Goal: Task Accomplishment & Management: Use online tool/utility

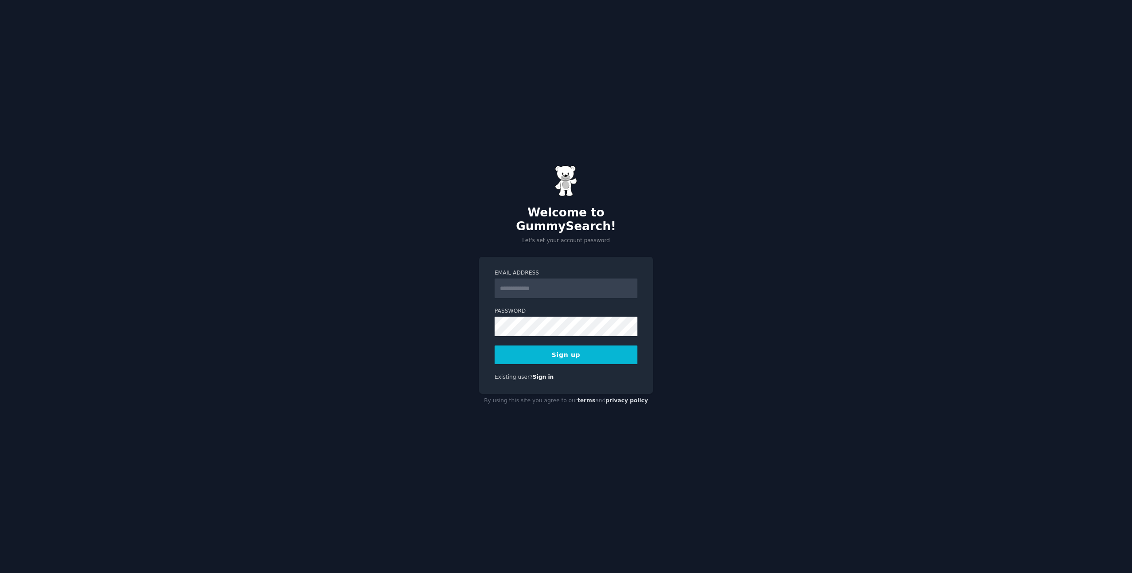
click at [533, 282] on input "Email Address" at bounding box center [565, 288] width 143 height 20
type input "**********"
click at [561, 350] on button "Sign up" at bounding box center [565, 354] width 143 height 19
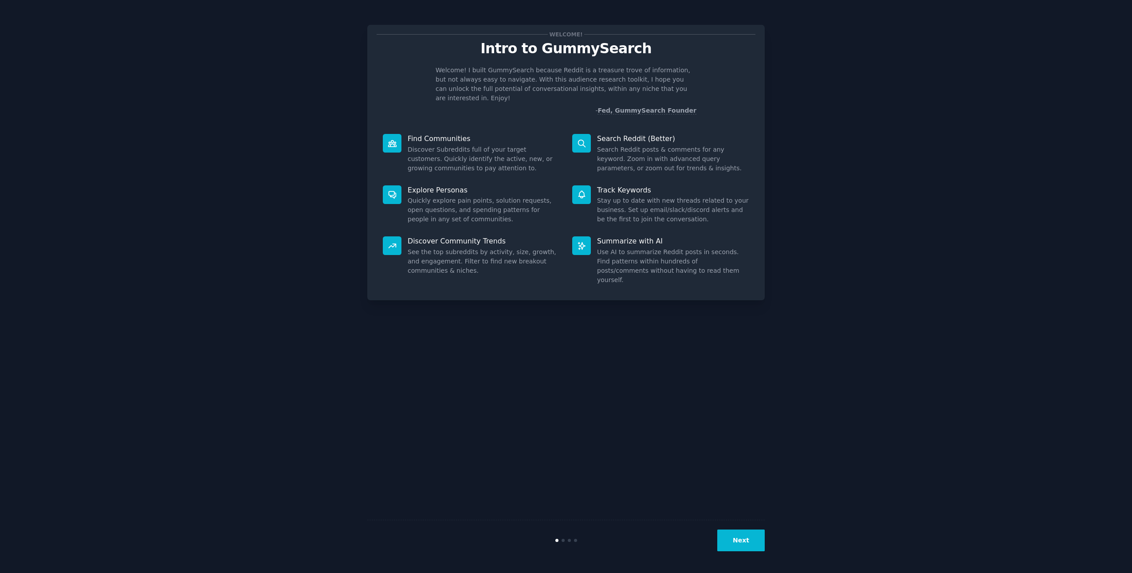
click at [749, 550] on button "Next" at bounding box center [740, 540] width 47 height 22
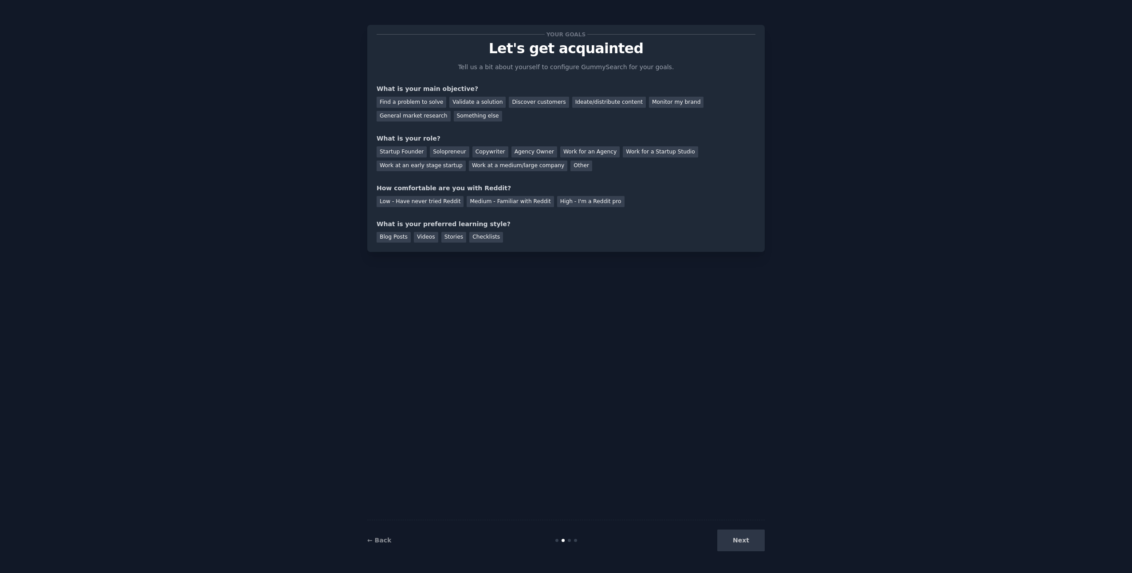
click at [751, 545] on div "Next" at bounding box center [698, 540] width 133 height 22
click at [568, 541] on div at bounding box center [569, 540] width 3 height 3
drag, startPoint x: 570, startPoint y: 540, endPoint x: 584, endPoint y: 538, distance: 14.7
click at [580, 539] on div at bounding box center [566, 540] width 133 height 3
click at [732, 543] on div "Next" at bounding box center [698, 540] width 133 height 22
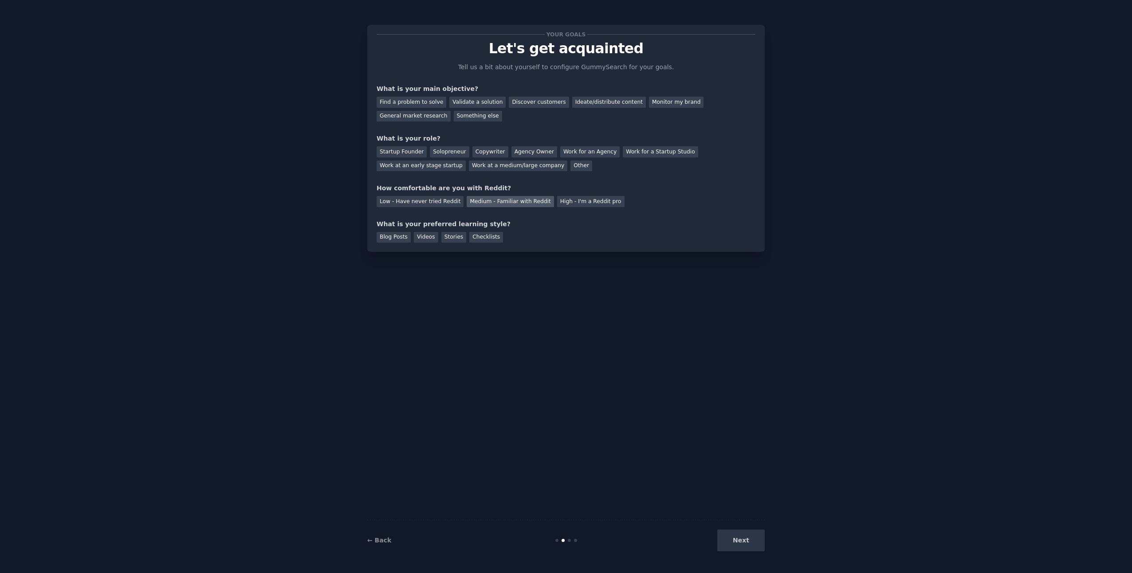
click at [526, 206] on div "Medium - Familiar with Reddit" at bounding box center [510, 201] width 87 height 11
click at [412, 99] on div "Find a problem to solve" at bounding box center [412, 102] width 70 height 11
click at [464, 101] on div "Validate a solution" at bounding box center [477, 102] width 56 height 11
click at [572, 102] on div "Ideate/distribute content" at bounding box center [609, 102] width 74 height 11
click at [392, 150] on div "Startup Founder" at bounding box center [402, 151] width 50 height 11
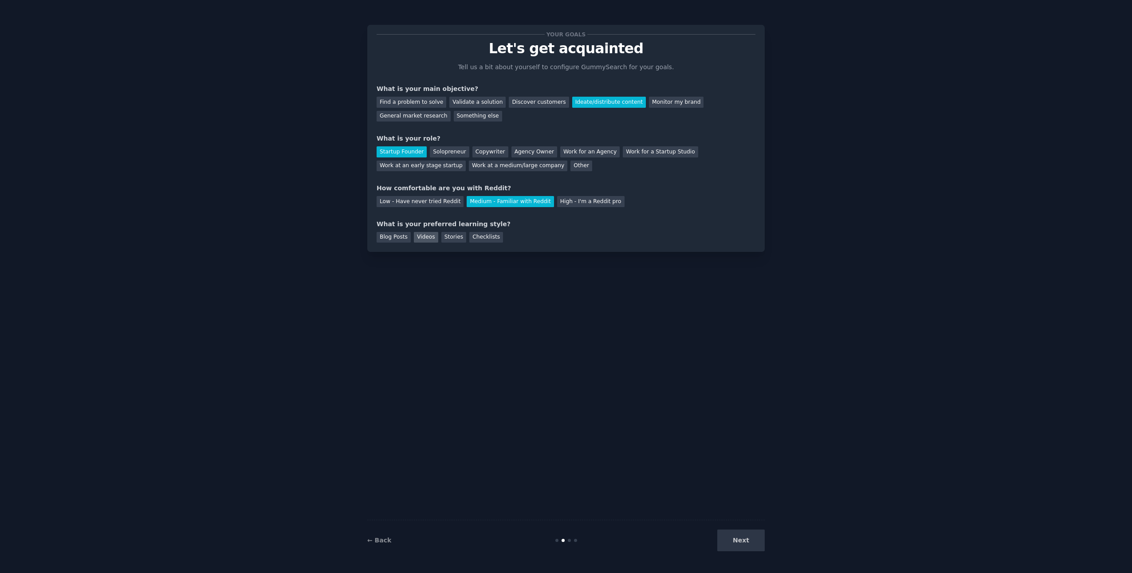
click at [423, 239] on div "Videos" at bounding box center [426, 237] width 24 height 11
click at [751, 539] on button "Next" at bounding box center [740, 540] width 47 height 22
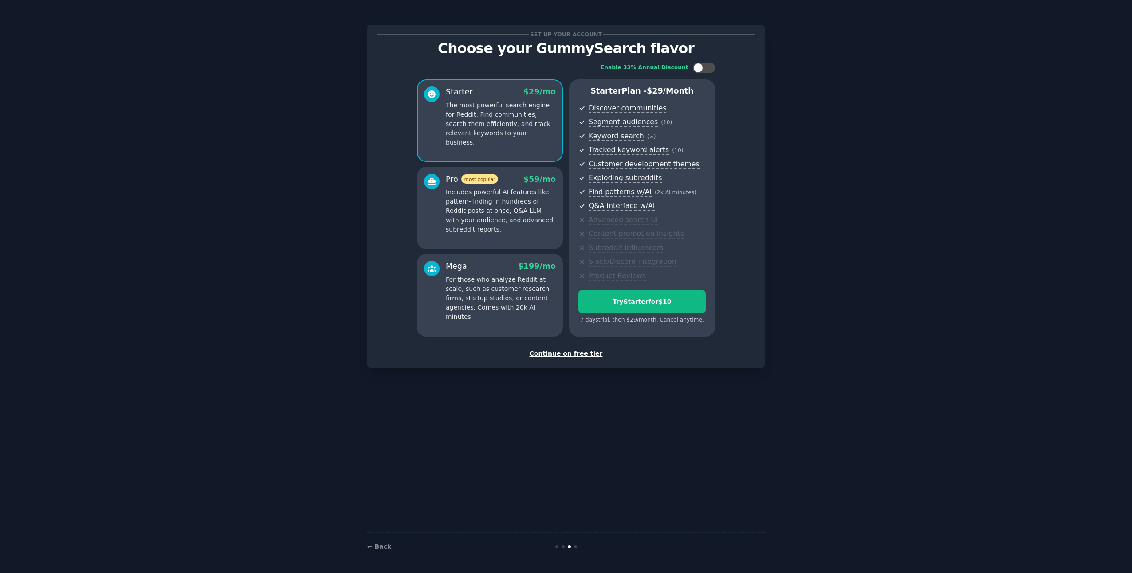
click at [578, 355] on div "Continue on free tier" at bounding box center [566, 353] width 379 height 9
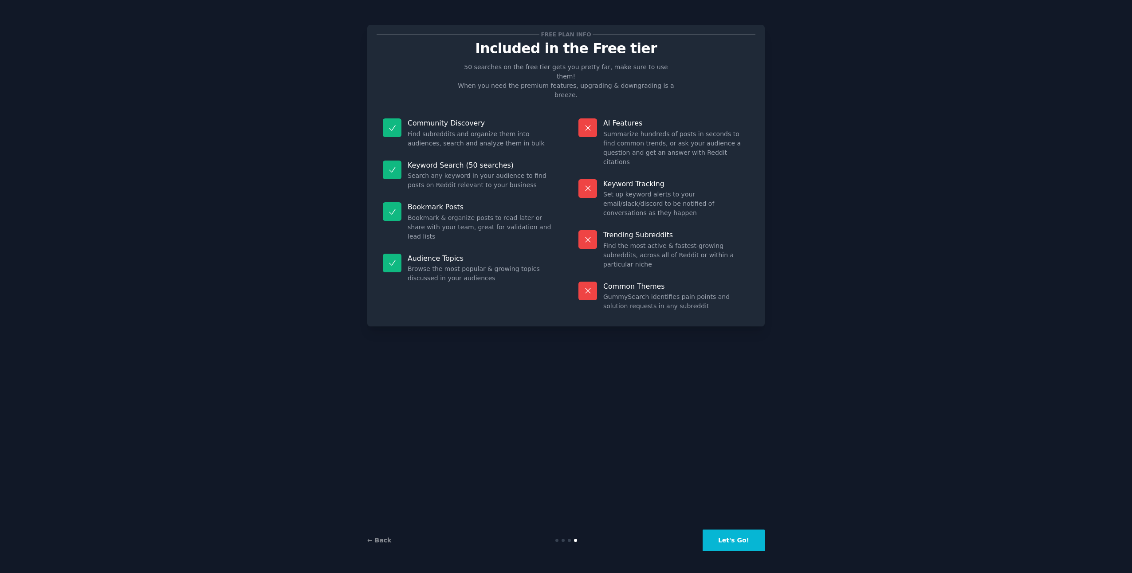
click at [737, 541] on button "Let's Go!" at bounding box center [733, 540] width 62 height 22
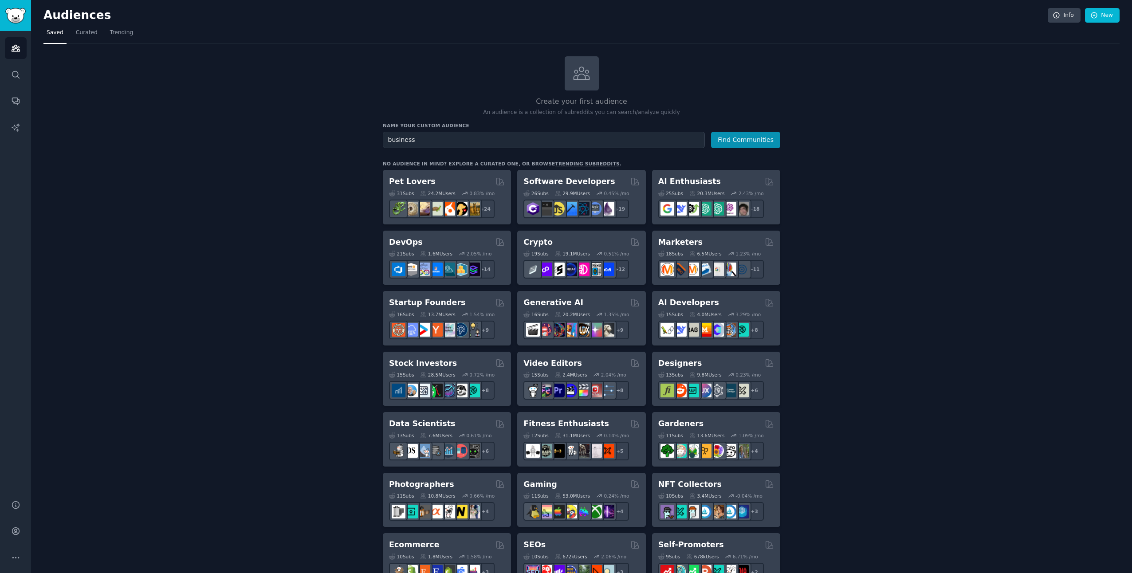
type input "business"
click at [711, 132] on button "Find Communities" at bounding box center [745, 140] width 69 height 16
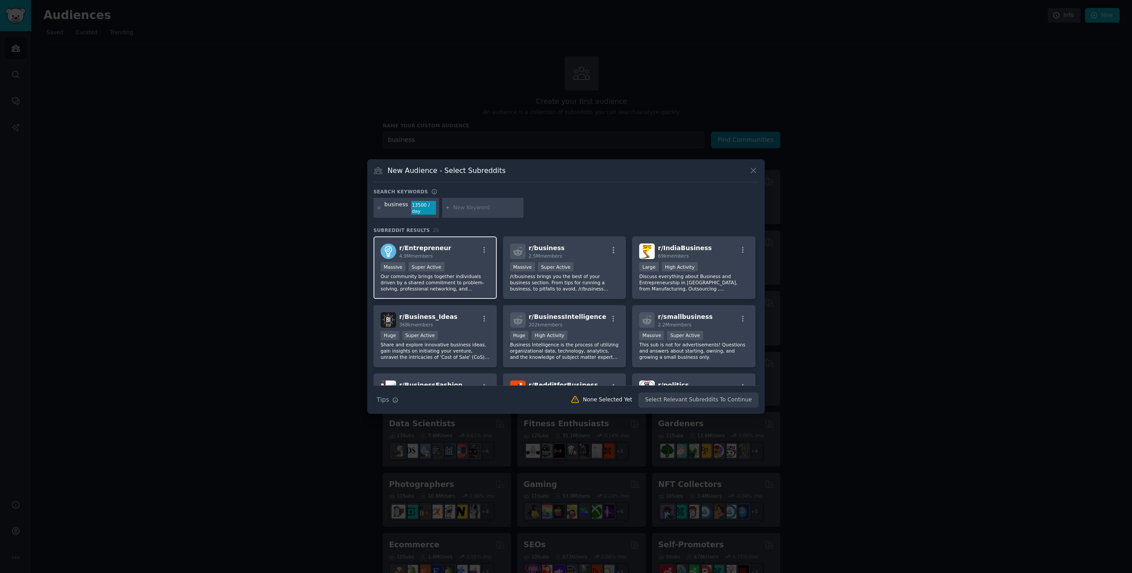
click at [418, 249] on span "r/ Entrepreneur" at bounding box center [425, 247] width 52 height 7
click at [739, 402] on button "Create Audience" at bounding box center [729, 399] width 59 height 15
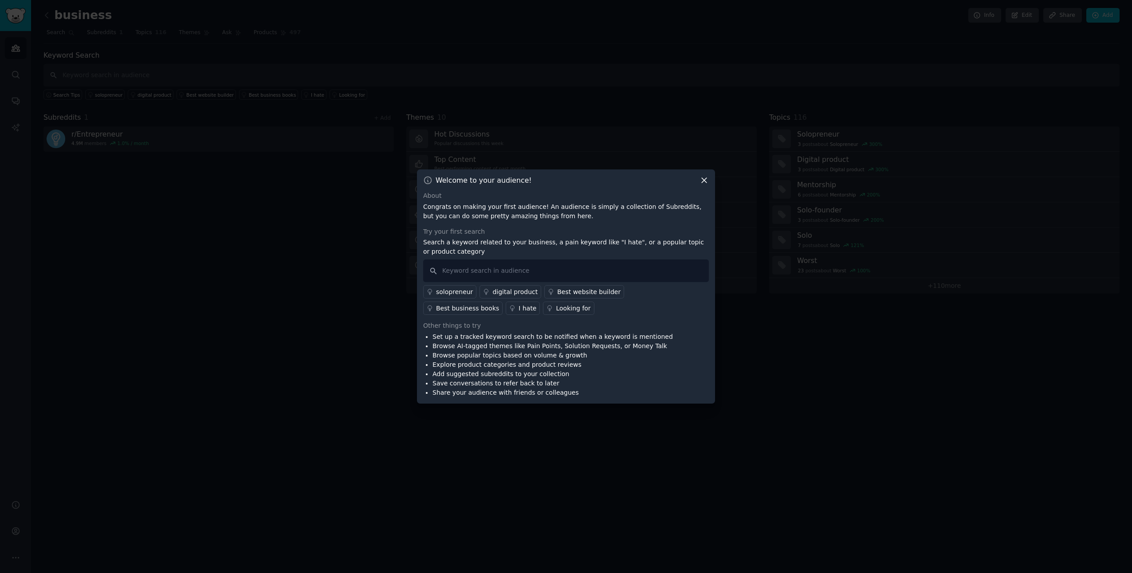
click at [461, 291] on div "solopreneur" at bounding box center [454, 291] width 37 height 9
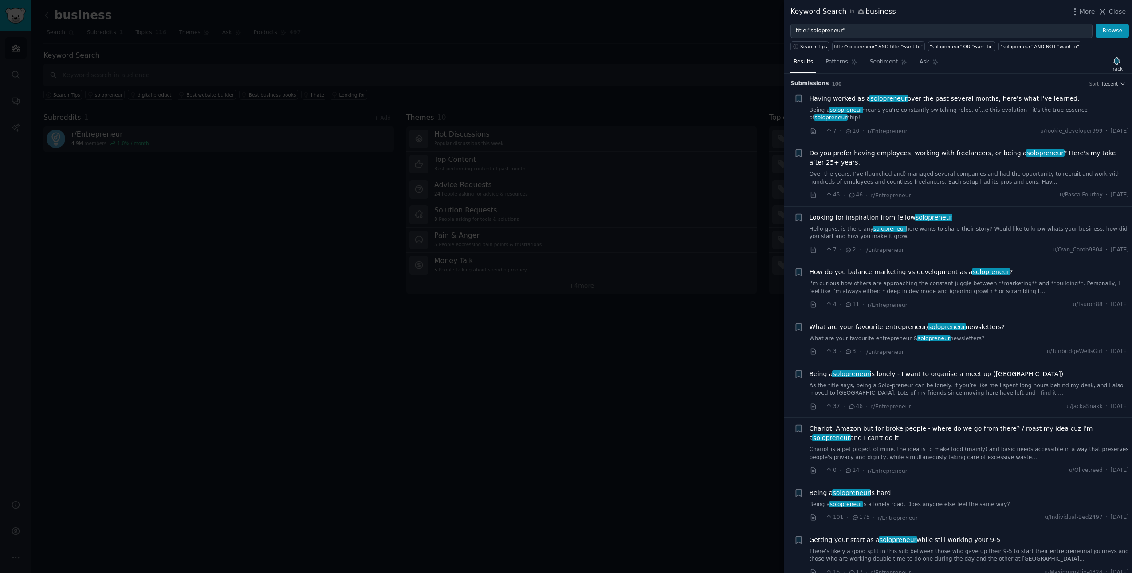
click at [868, 149] on span "Do you prefer having employees, working with freelancers, or being a solopreneu…" at bounding box center [969, 158] width 320 height 19
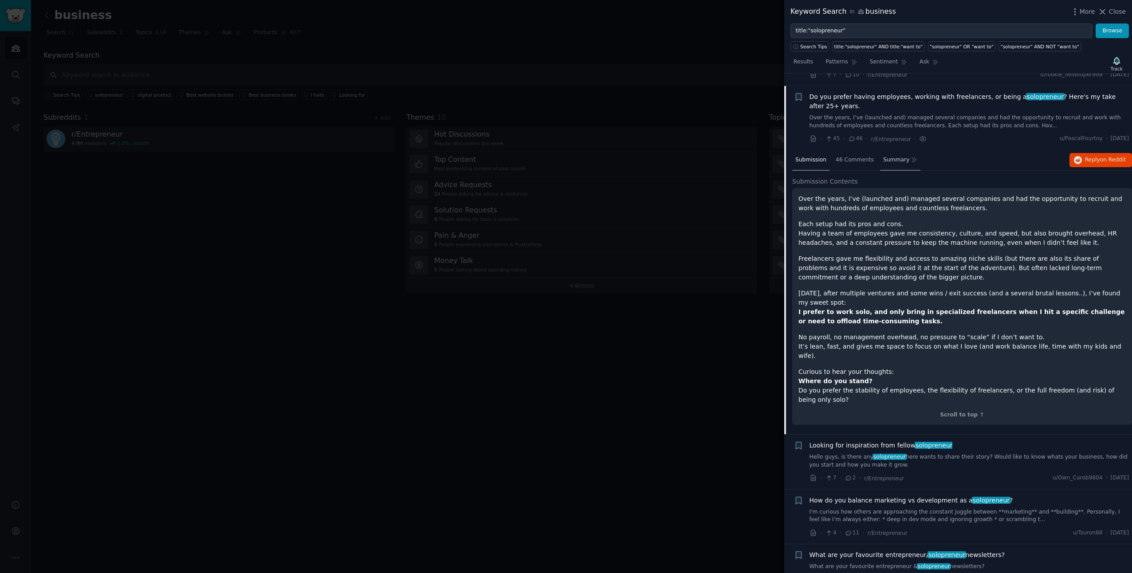
scroll to position [61, 0]
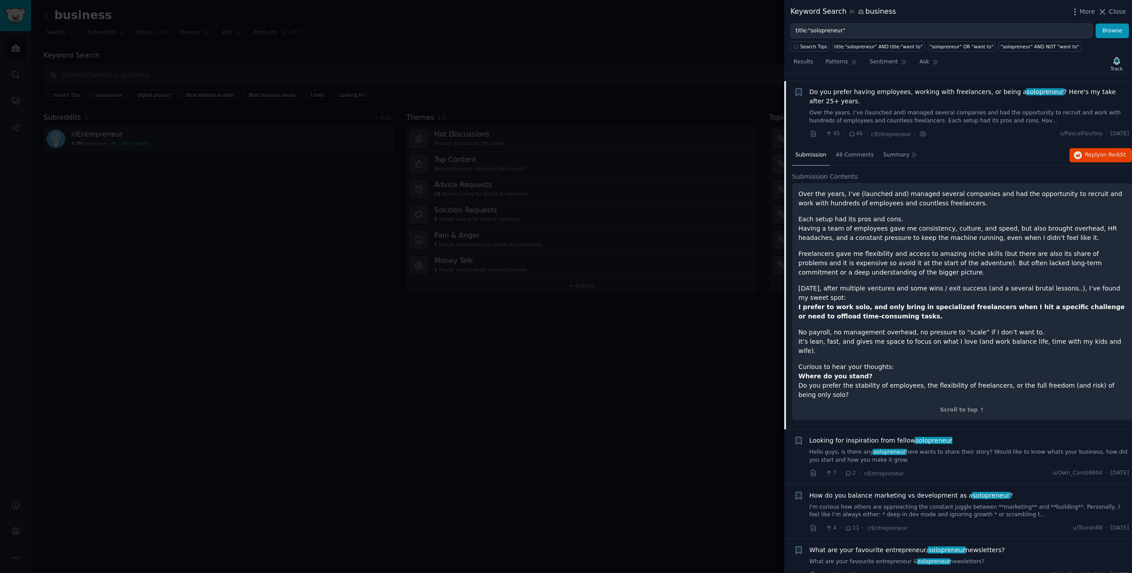
drag, startPoint x: 800, startPoint y: 184, endPoint x: 1122, endPoint y: 359, distance: 366.1
click at [1122, 359] on div "Over the years, I’ve (launched and) managed several companies and had the oppor…" at bounding box center [961, 294] width 327 height 210
copy div "Over the years, I’ve (launched and) managed several companies and had the oppor…"
